Goal: Complete application form

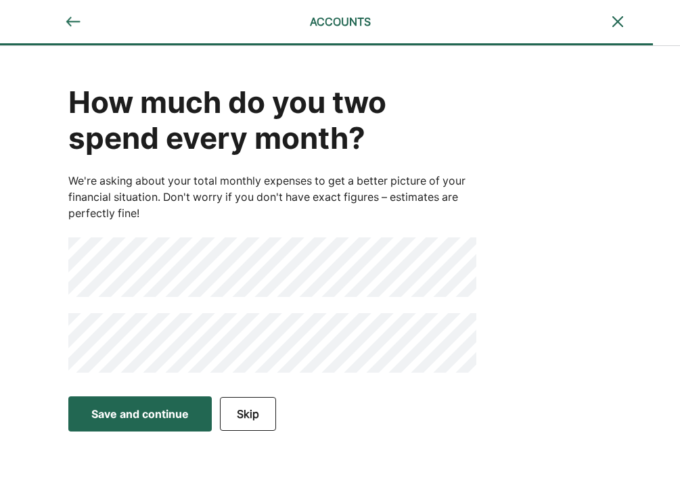
click at [33, 271] on div "How much do you two spend every month? We're asking about your total monthly ex…" at bounding box center [340, 217] width 680 height 343
click at [171, 408] on div "Save and continue" at bounding box center [139, 414] width 97 height 16
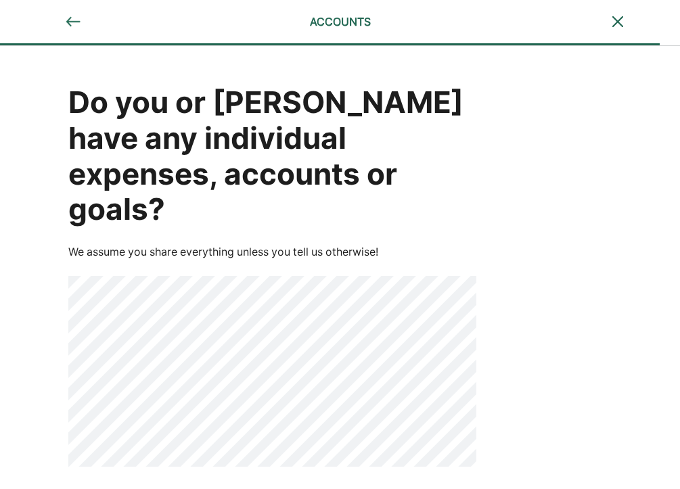
scroll to position [7, 0]
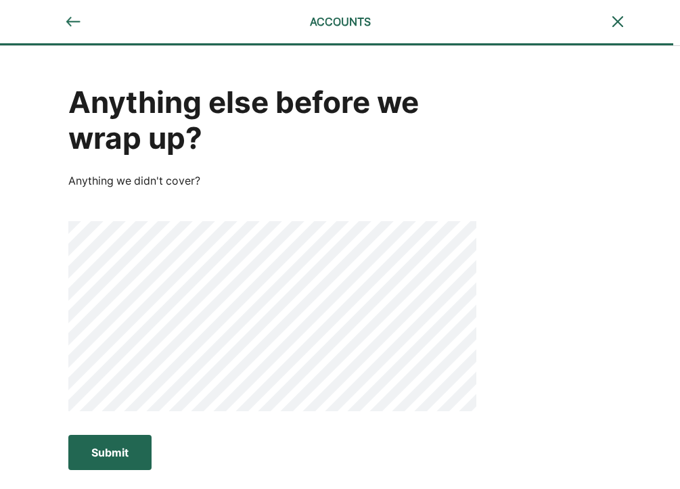
click at [146, 462] on button "Submit Submit Submit" at bounding box center [109, 452] width 83 height 35
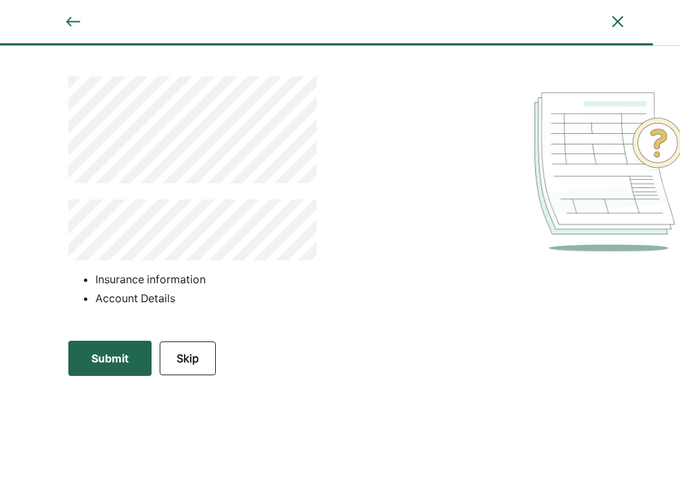
click at [96, 355] on div "Submit" at bounding box center [109, 358] width 37 height 16
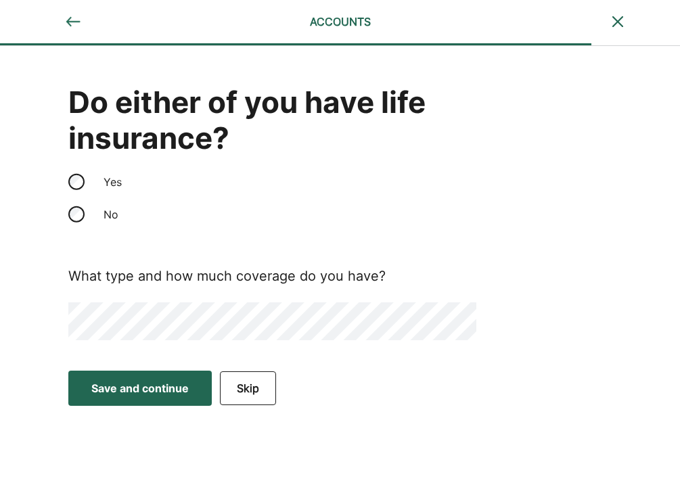
click at [241, 378] on button "Skip" at bounding box center [248, 388] width 56 height 34
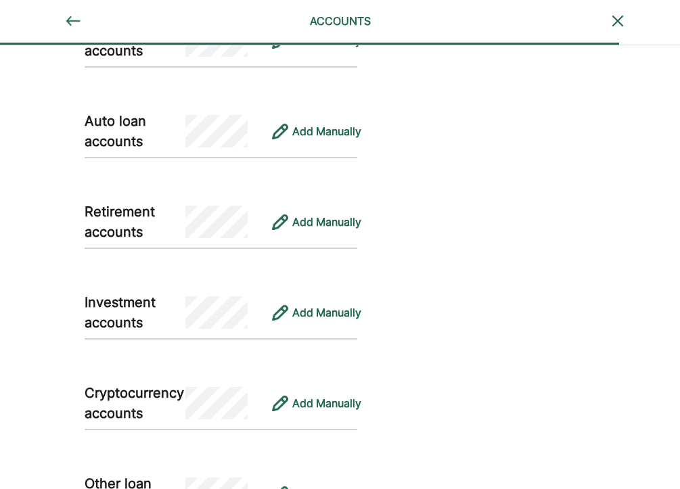
scroll to position [785, 0]
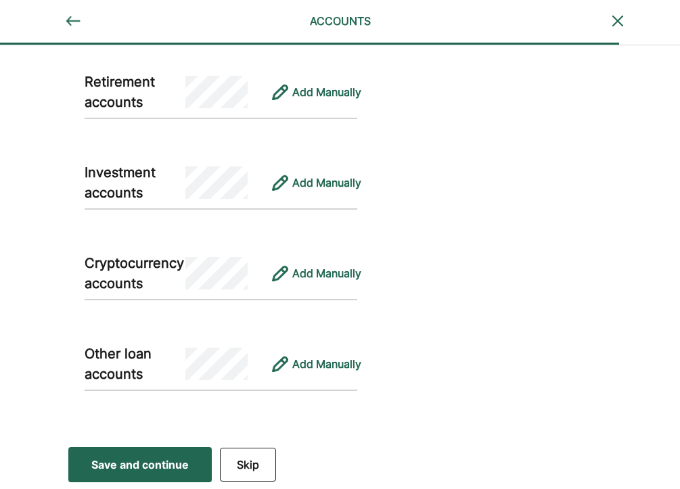
click at [251, 464] on button "Skip" at bounding box center [248, 465] width 56 height 34
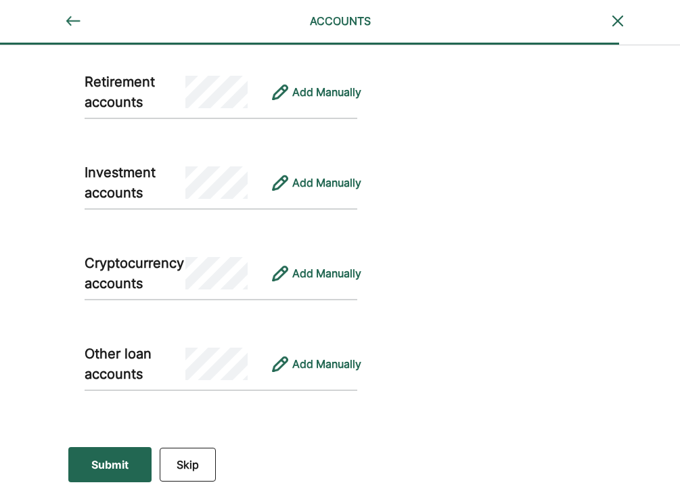
scroll to position [0, 0]
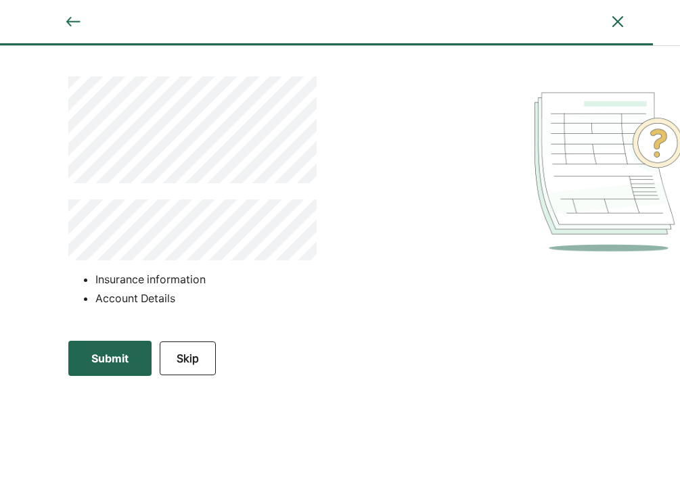
click at [93, 374] on button "Submit Submit Submit" at bounding box center [109, 358] width 83 height 35
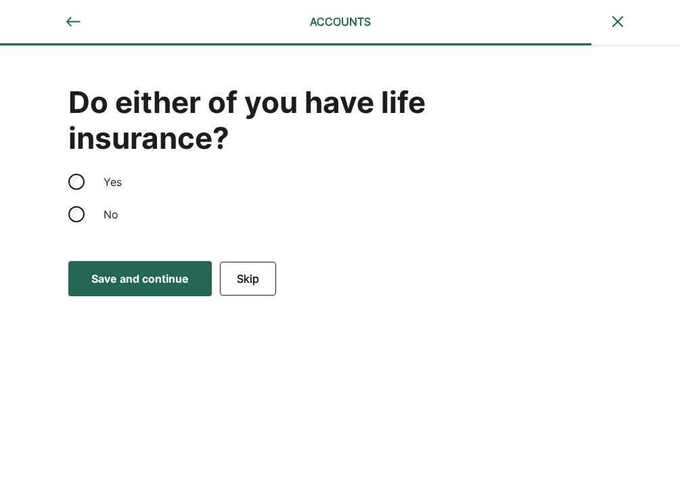
click at [245, 273] on button "Skip" at bounding box center [248, 279] width 56 height 34
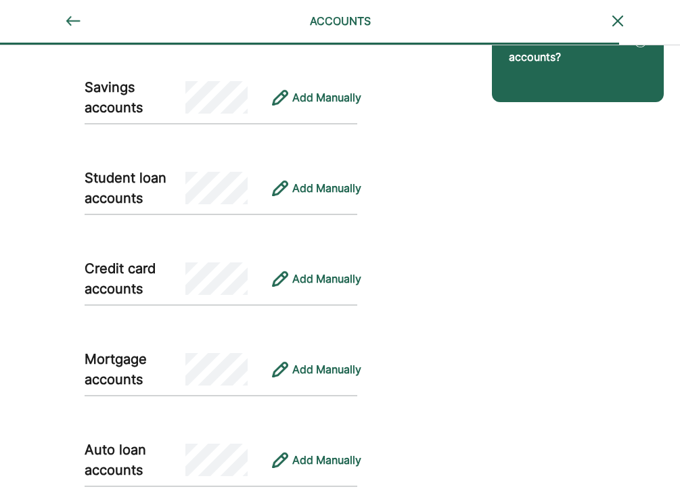
scroll to position [785, 0]
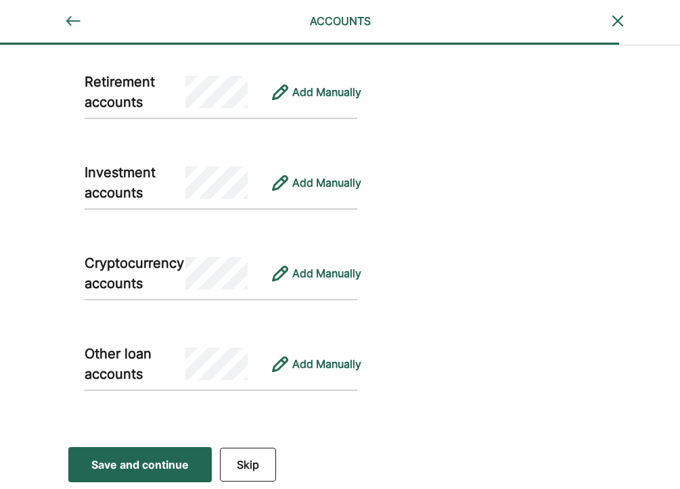
click at [252, 468] on button "Skip" at bounding box center [248, 465] width 56 height 34
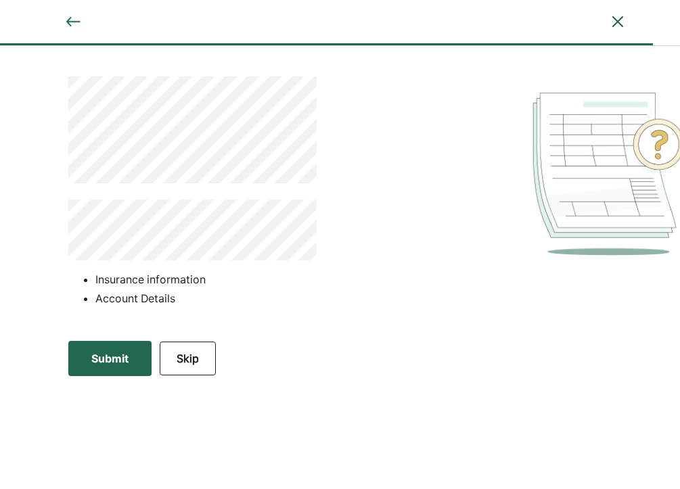
scroll to position [0, 0]
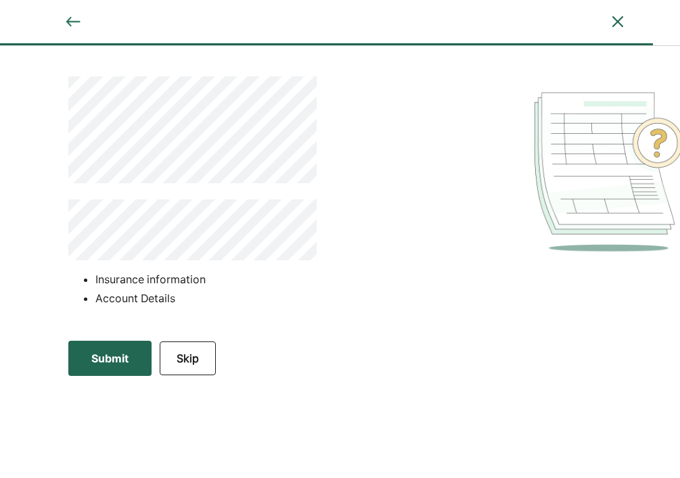
click at [105, 360] on div "Submit" at bounding box center [109, 358] width 37 height 16
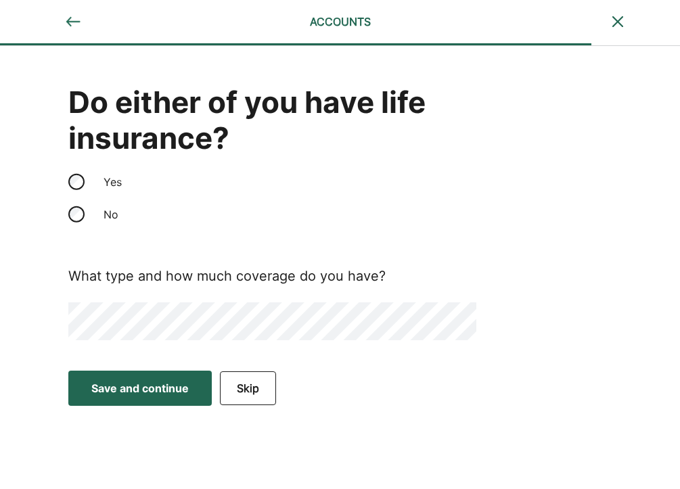
click at [121, 385] on div "Save and continue" at bounding box center [139, 388] width 97 height 16
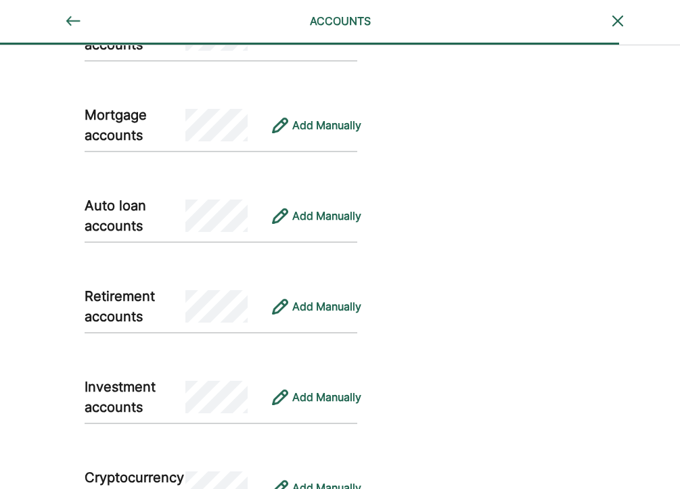
scroll to position [785, 0]
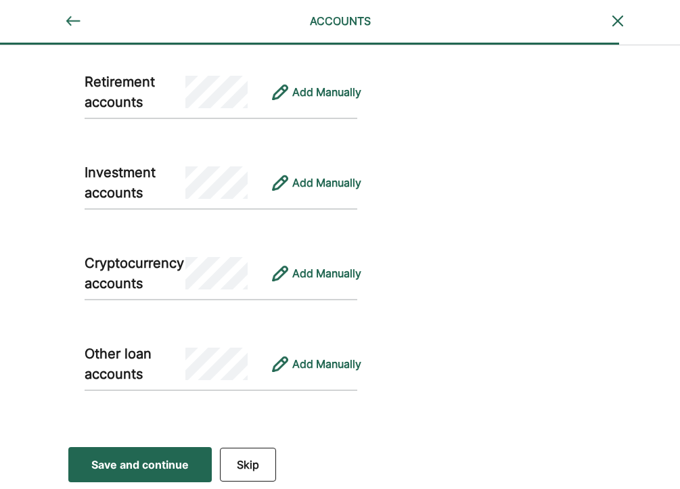
click at [257, 457] on button "Skip" at bounding box center [248, 465] width 56 height 34
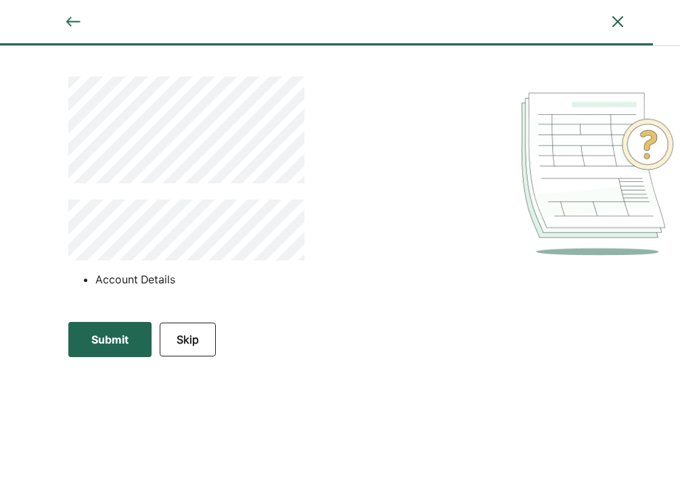
scroll to position [0, 0]
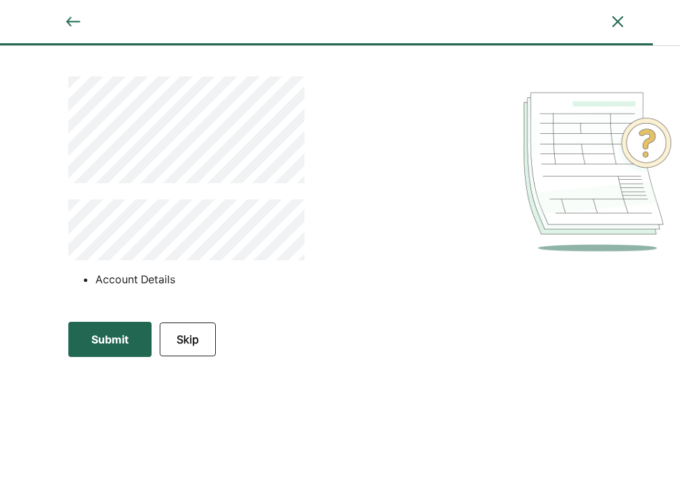
click at [112, 327] on button "Submit Submit Submit" at bounding box center [109, 339] width 83 height 35
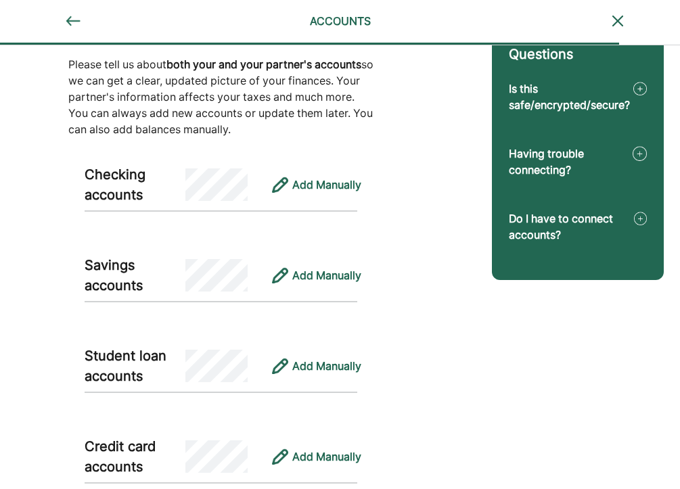
scroll to position [157, 0]
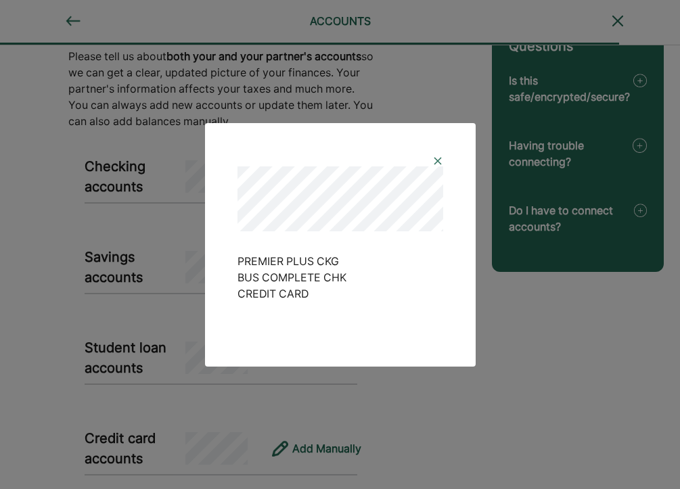
click at [438, 162] on img at bounding box center [437, 161] width 11 height 11
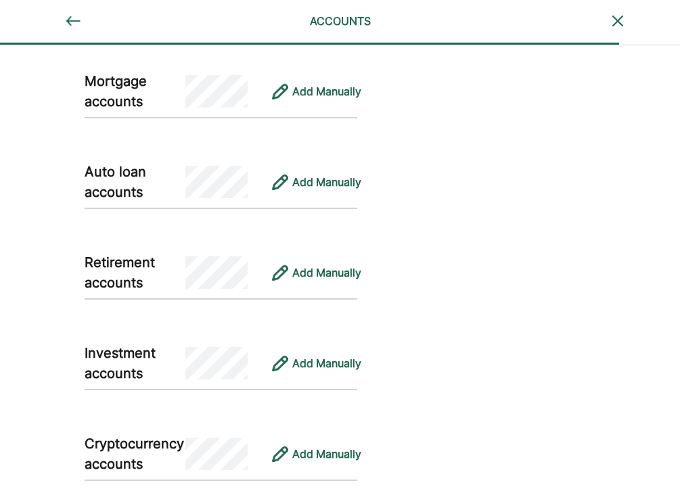
scroll to position [785, 0]
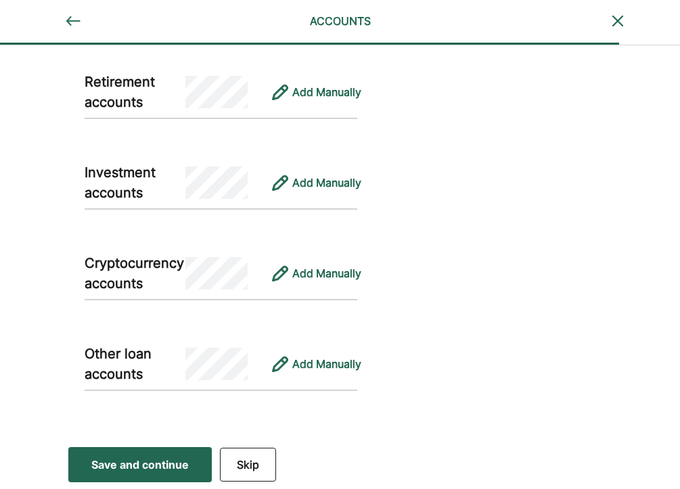
click at [98, 448] on button "Save and continue Save Save and continue" at bounding box center [139, 464] width 143 height 35
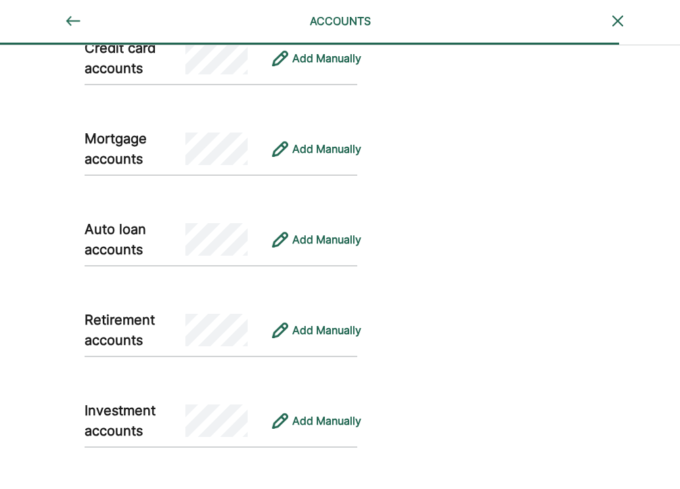
scroll to position [828, 0]
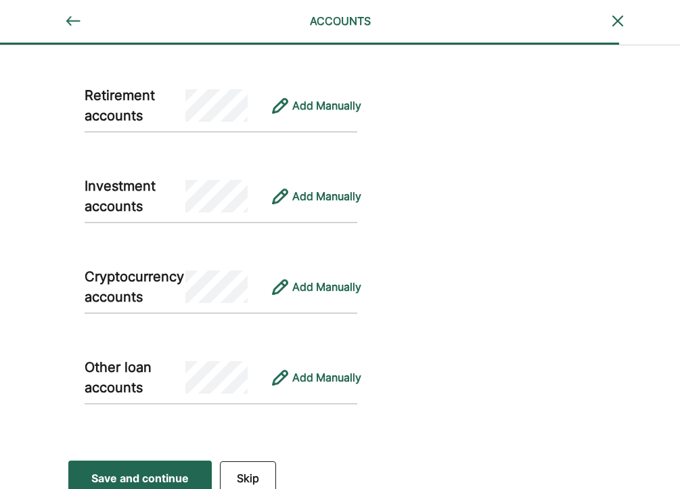
click at [252, 461] on button "Skip" at bounding box center [248, 478] width 56 height 34
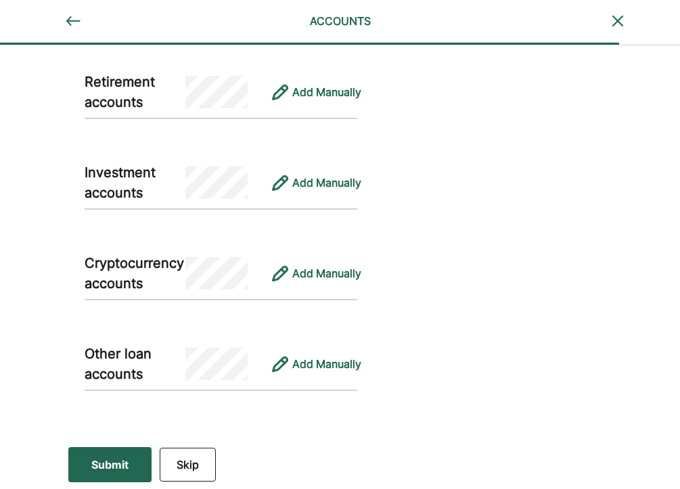
scroll to position [0, 0]
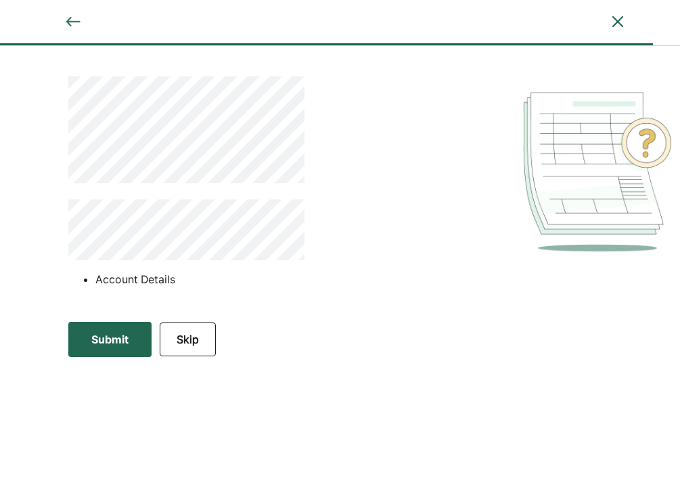
click at [110, 358] on div "Submit Submit Submit Skip" at bounding box center [192, 339] width 385 height 42
click at [108, 351] on button "Submit Submit Submit" at bounding box center [109, 339] width 83 height 35
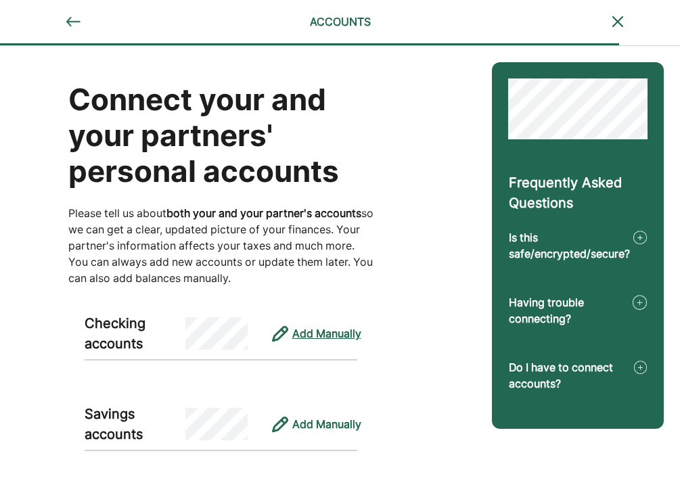
click at [314, 331] on div "Add Manually" at bounding box center [326, 333] width 69 height 16
